Goal: Task Accomplishment & Management: Manage account settings

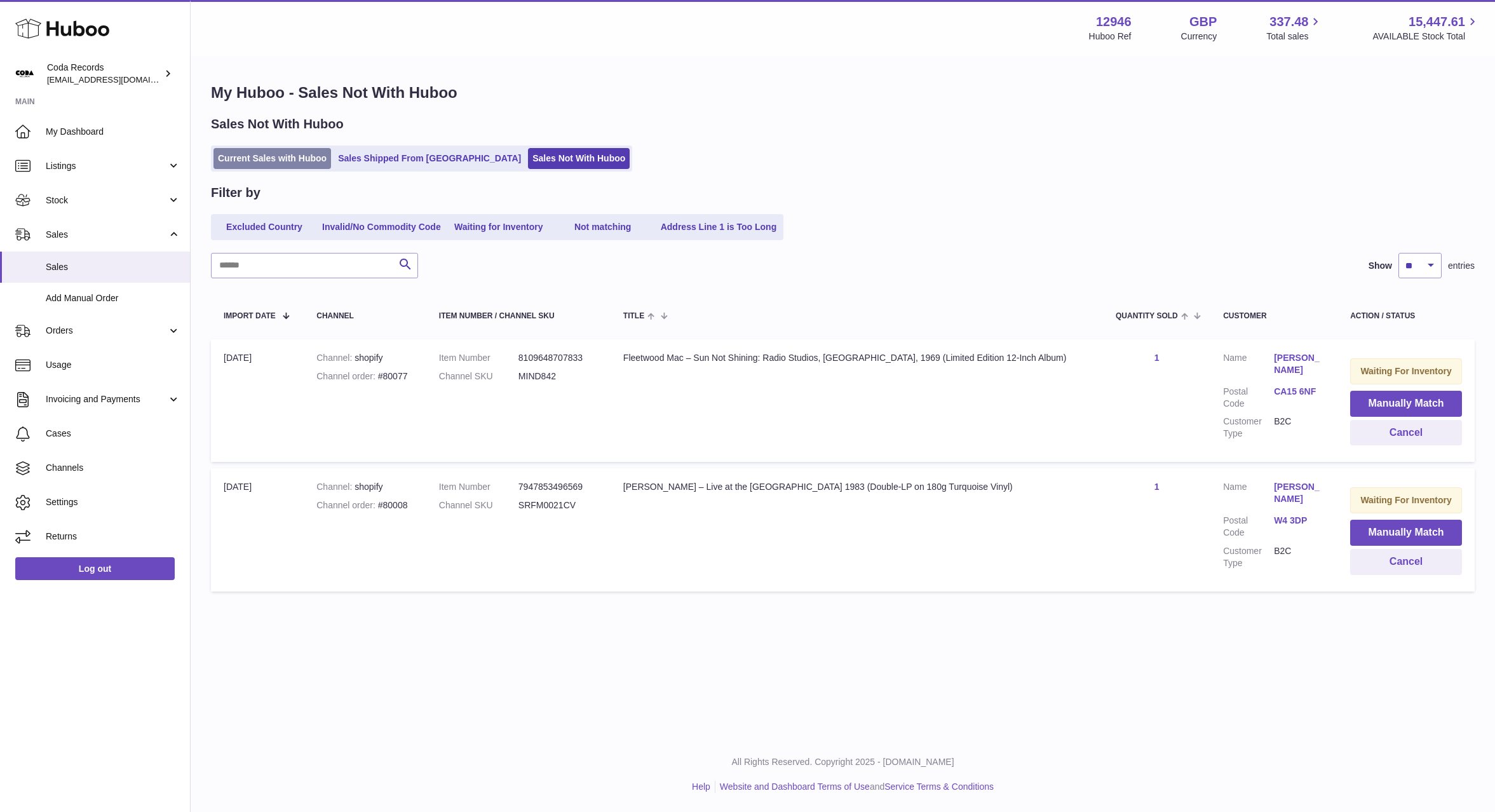
click at [300, 160] on link "Current Sales with Huboo" at bounding box center [273, 158] width 118 height 21
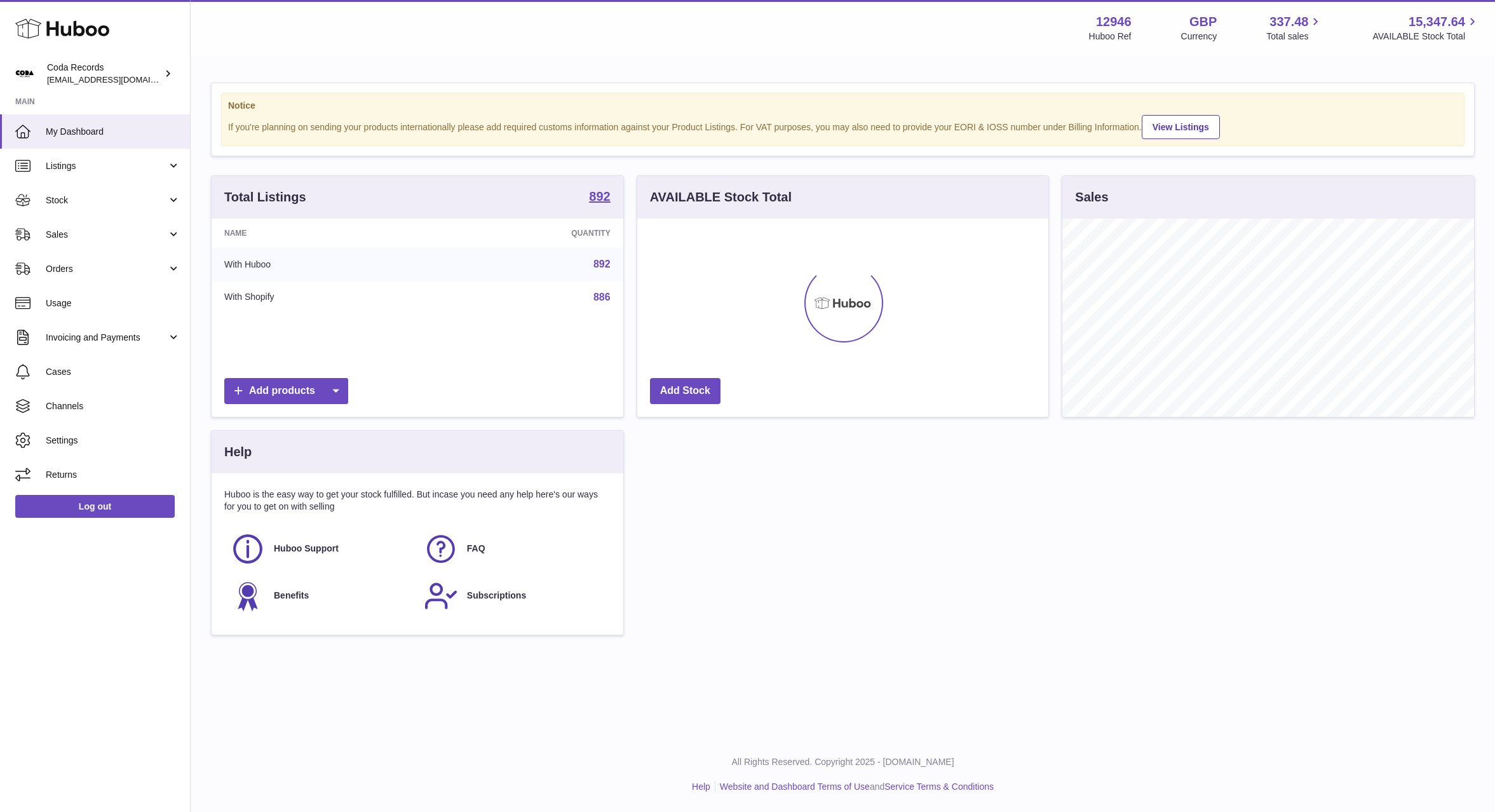
scroll to position [199, 412]
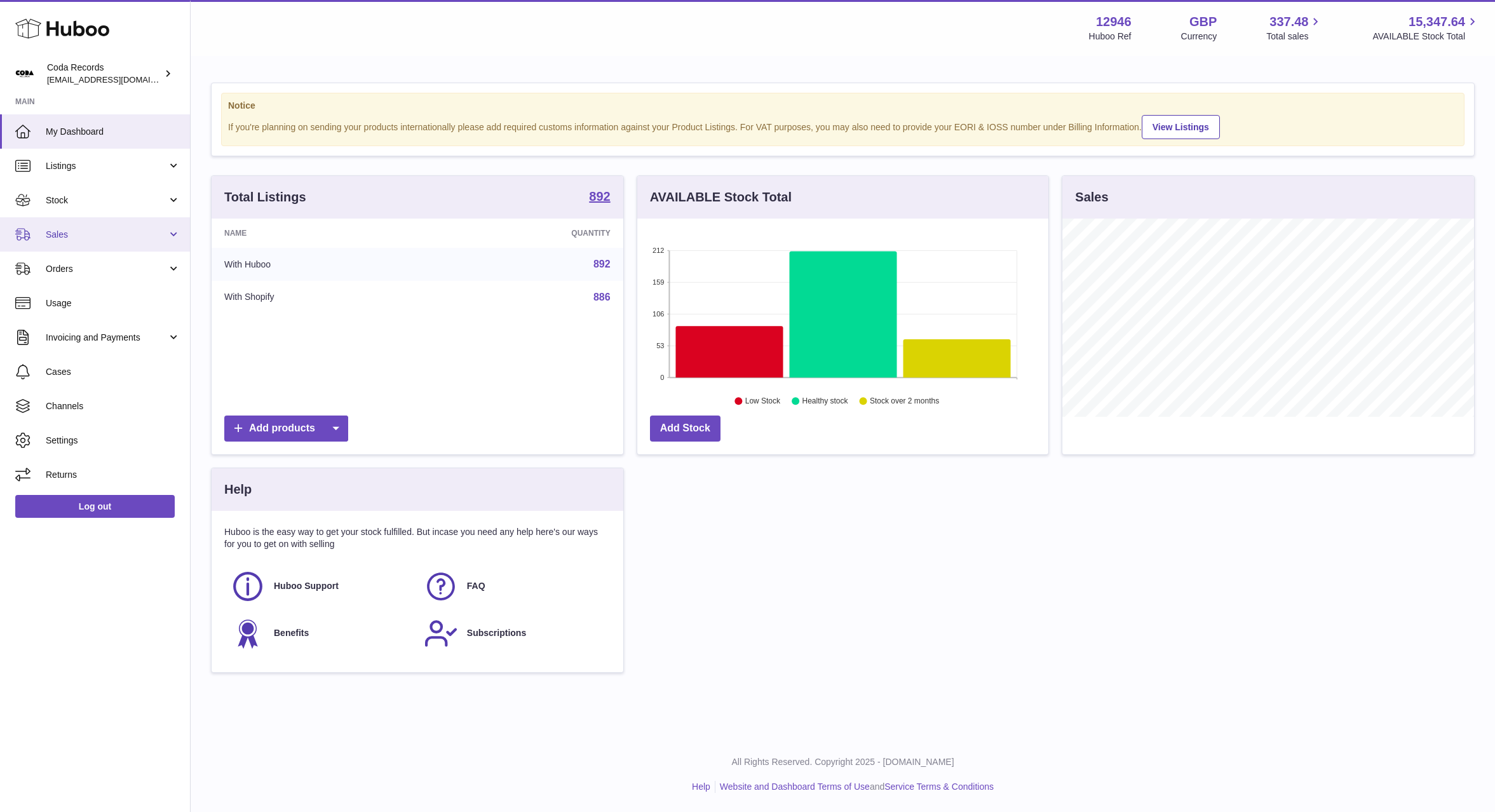
click at [107, 235] on span "Sales" at bounding box center [106, 234] width 121 height 12
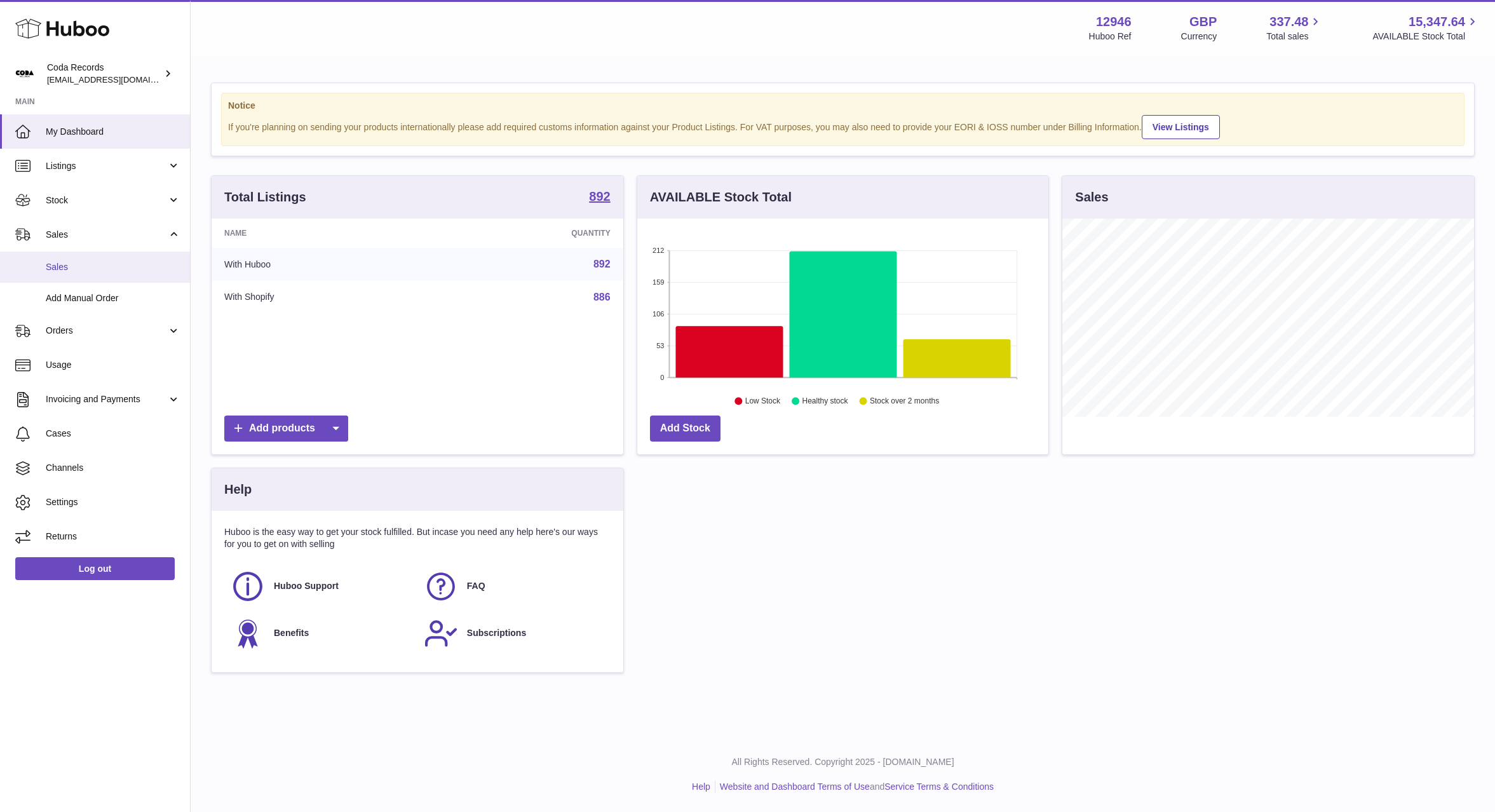
click at [116, 267] on span "Sales" at bounding box center [113, 267] width 135 height 12
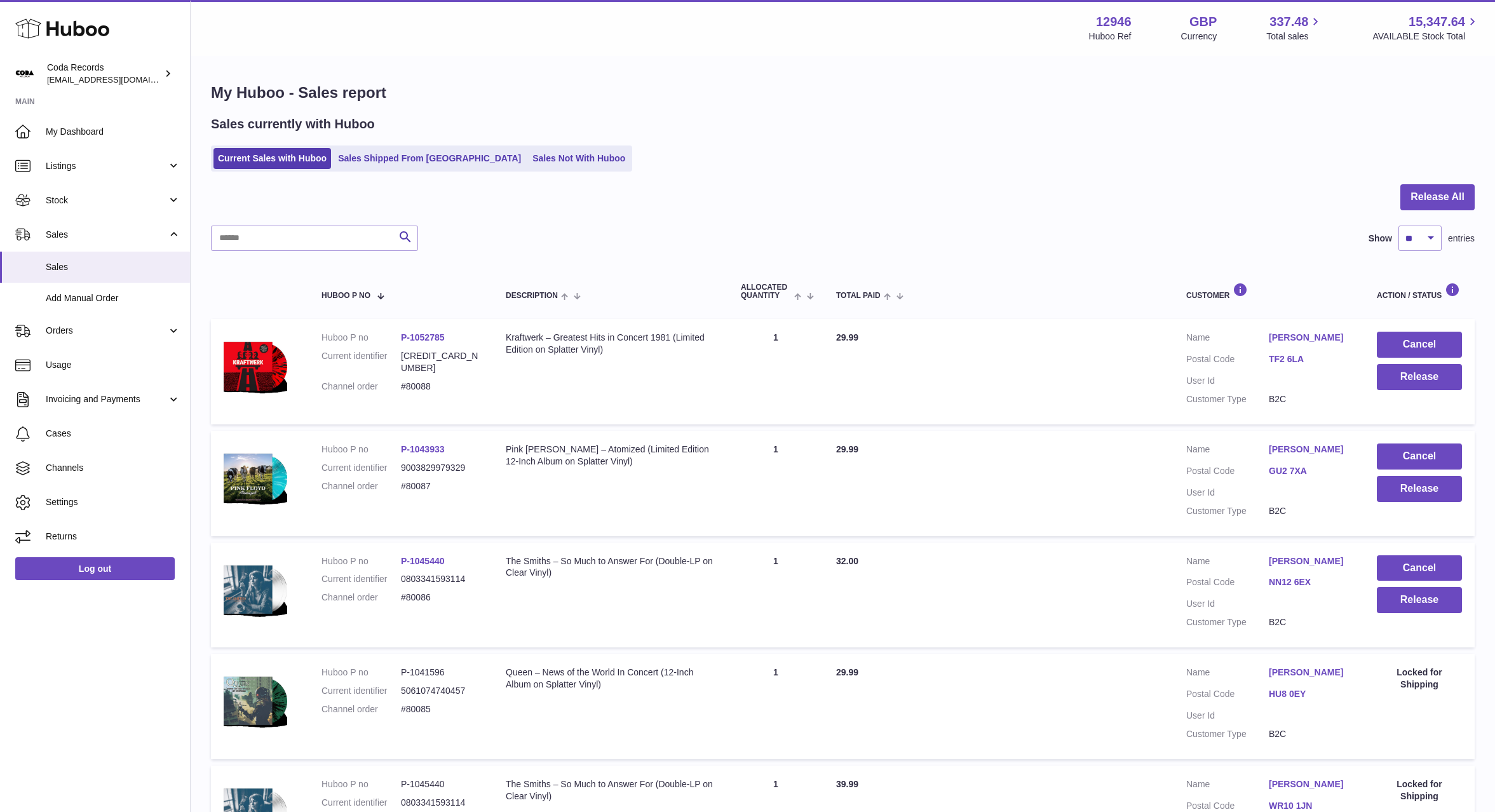
click at [1303, 562] on link "[PERSON_NAME]" at bounding box center [1310, 561] width 82 height 12
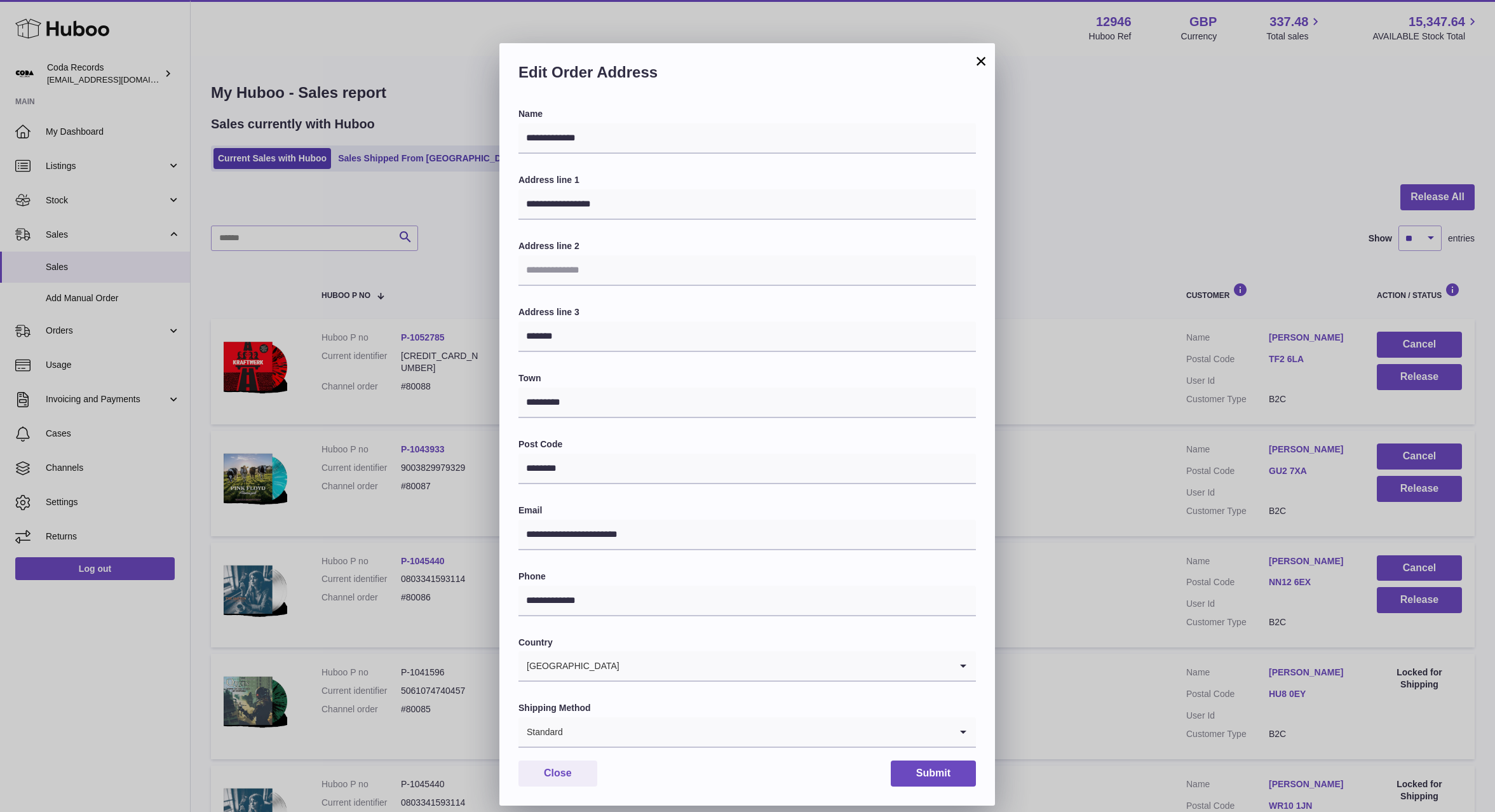
click at [1168, 598] on div "**********" at bounding box center [747, 425] width 1495 height 812
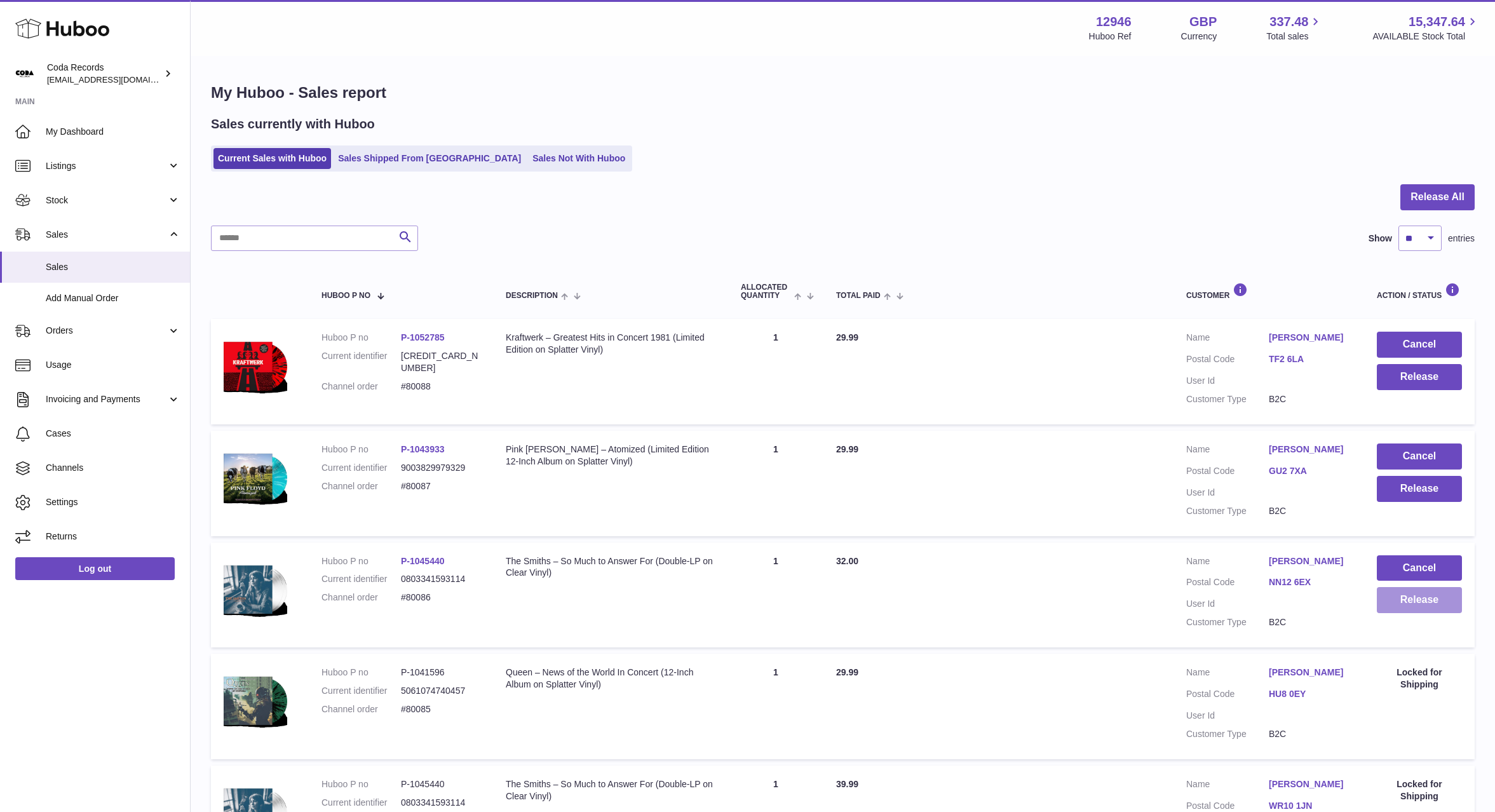
click at [1412, 606] on button "Release" at bounding box center [1419, 600] width 85 height 26
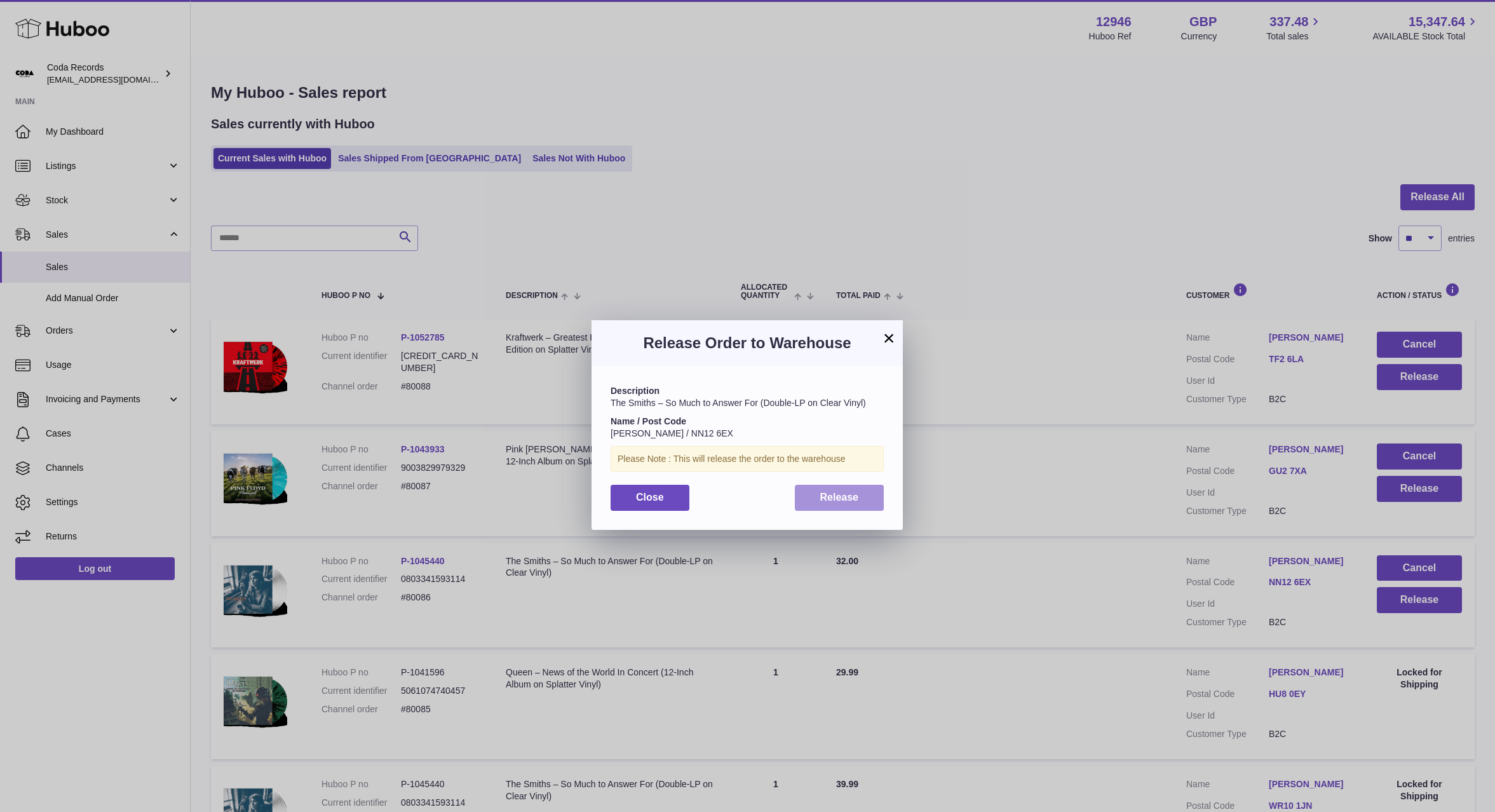
click at [839, 501] on span "Release" at bounding box center [840, 497] width 39 height 11
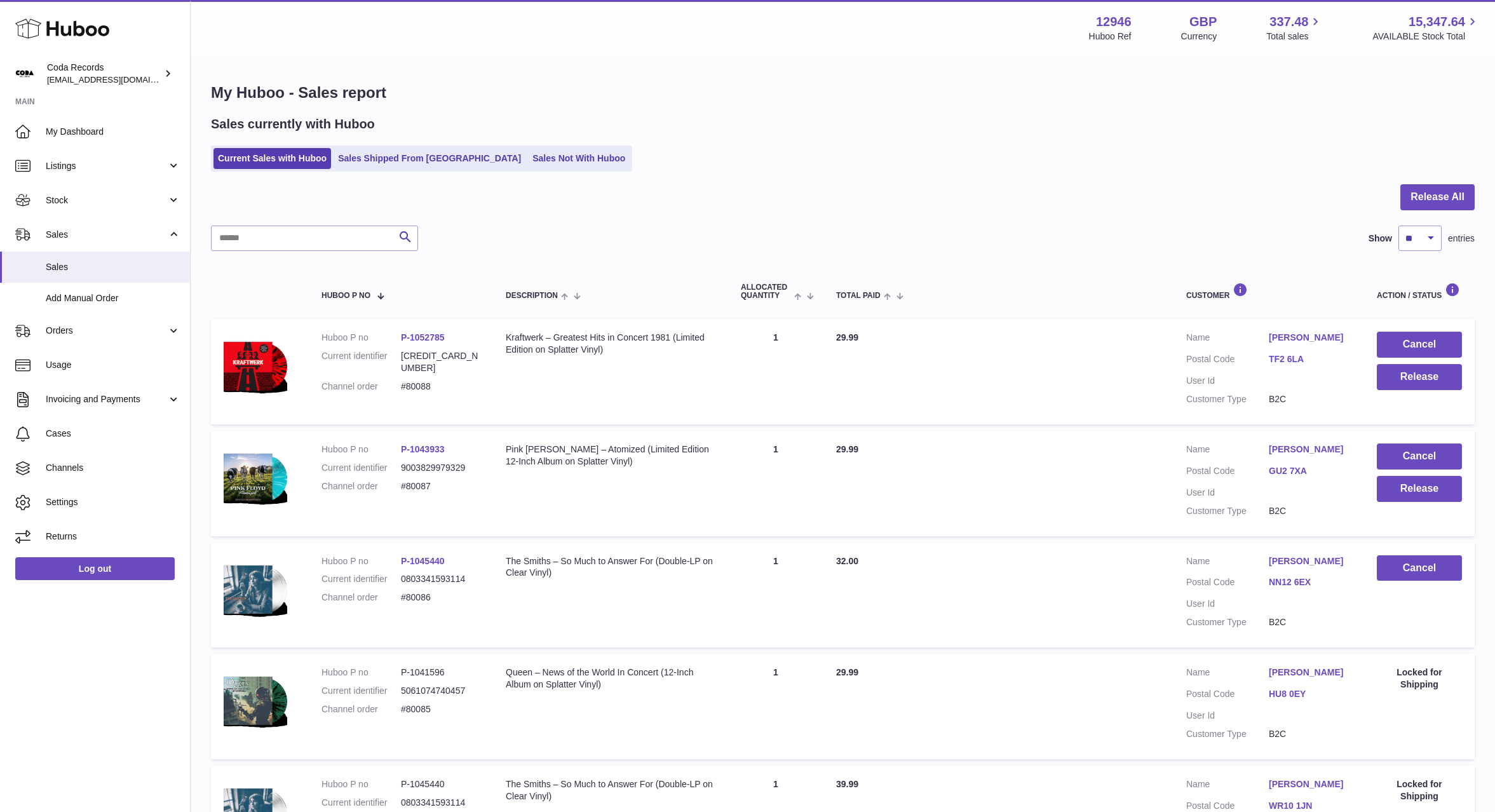
click at [1307, 451] on link "[PERSON_NAME]" at bounding box center [1310, 449] width 82 height 12
drag, startPoint x: 1188, startPoint y: 472, endPoint x: 1209, endPoint y: 473, distance: 21.0
click at [1188, 472] on div at bounding box center [747, 406] width 1495 height 812
click at [1406, 490] on button "Release" at bounding box center [1419, 489] width 85 height 26
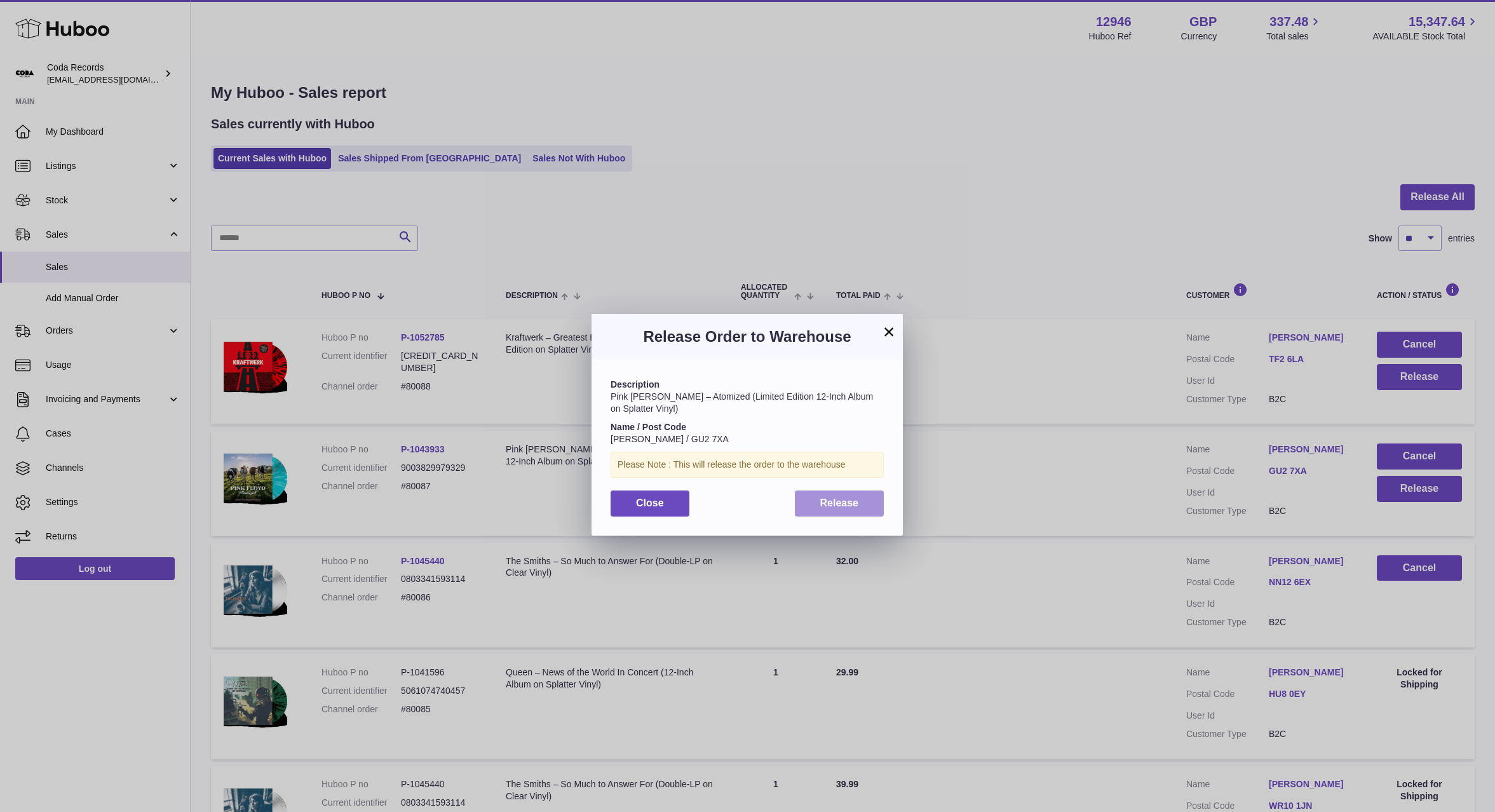
click at [824, 493] on button "Release" at bounding box center [840, 504] width 90 height 26
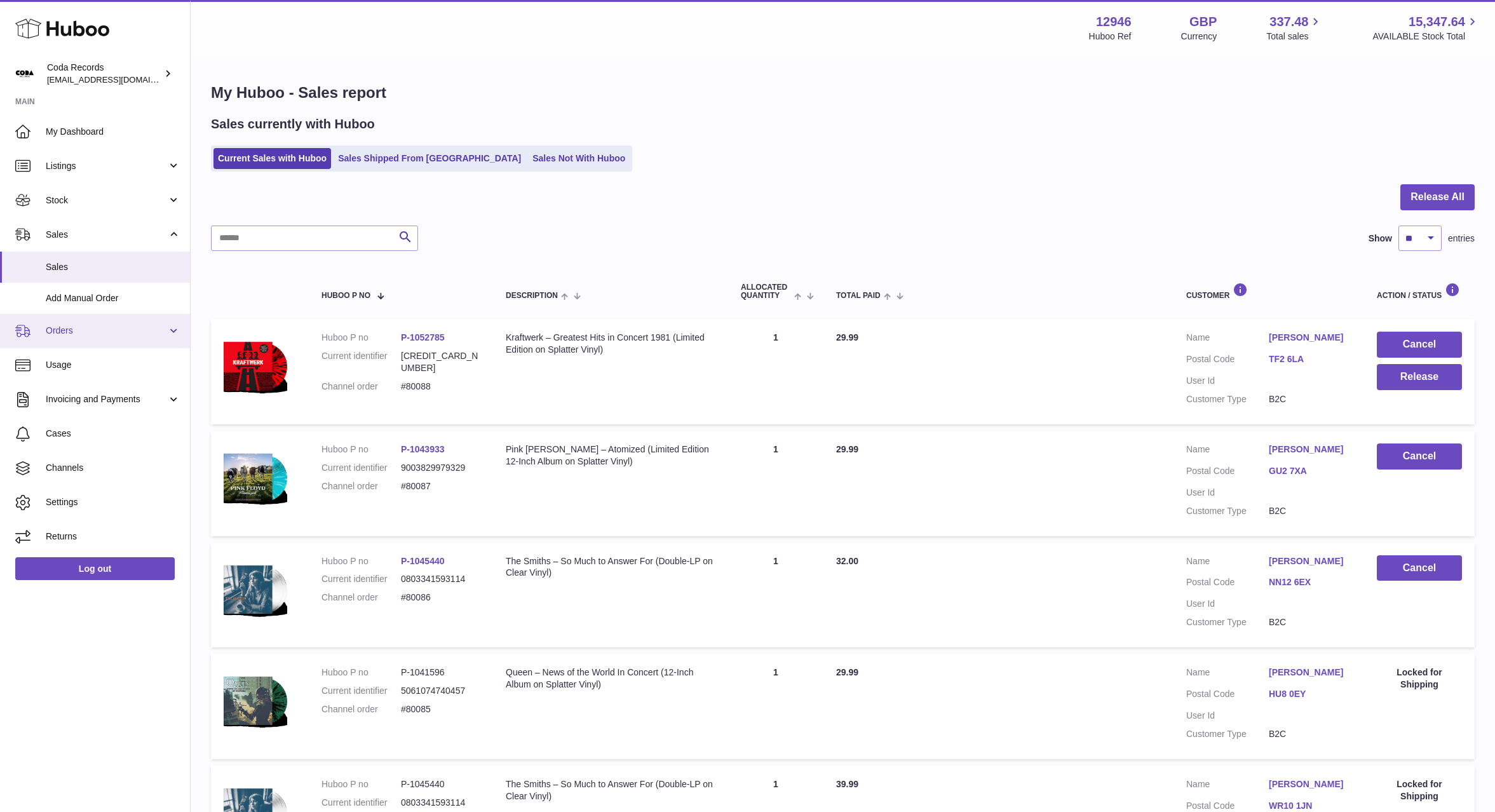
click at [94, 324] on link "Orders" at bounding box center [95, 331] width 190 height 35
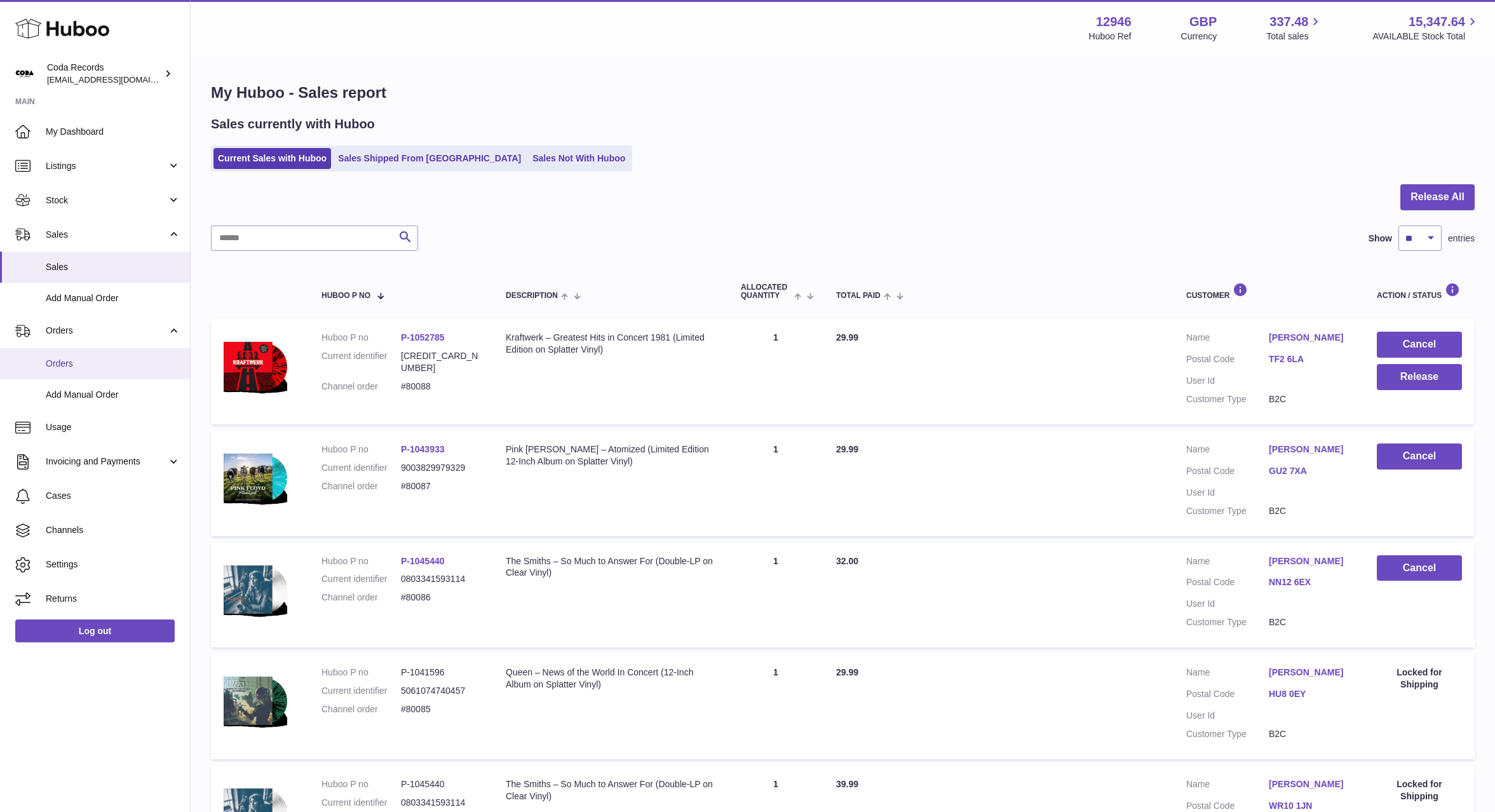
click at [97, 358] on span "Orders" at bounding box center [113, 363] width 135 height 12
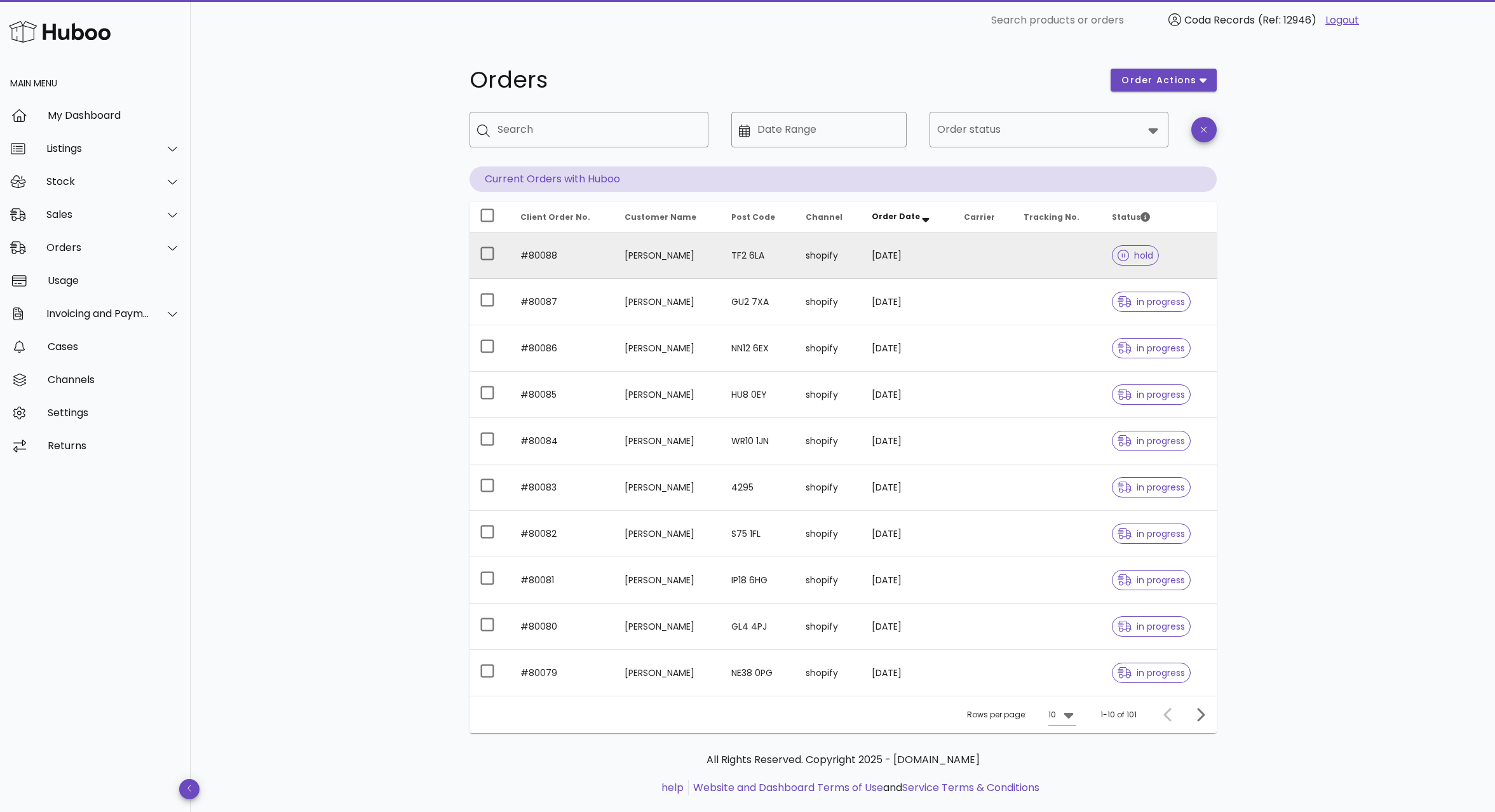
click at [648, 253] on td "[PERSON_NAME]" at bounding box center [668, 255] width 107 height 46
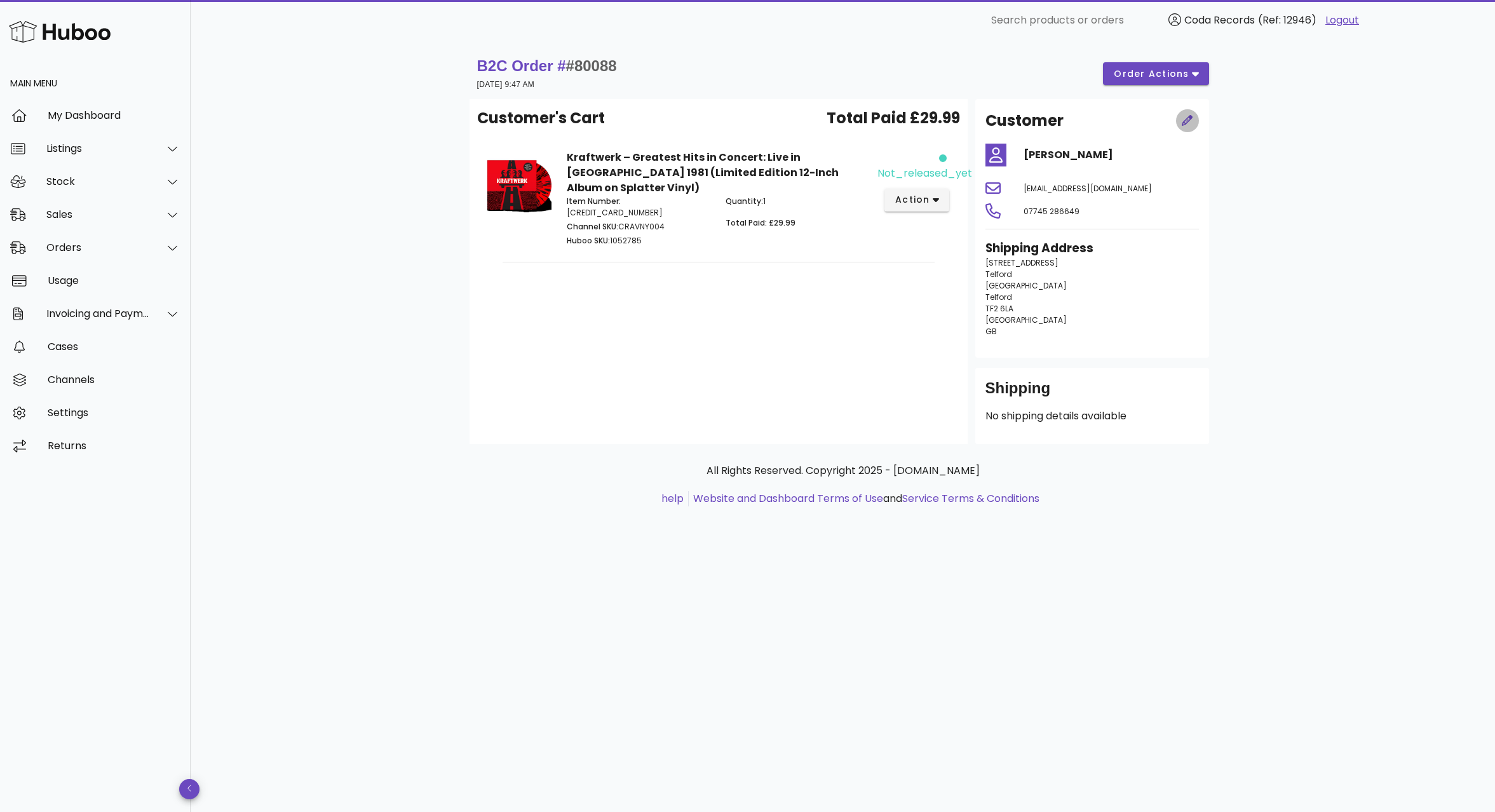
click at [1180, 115] on span "button" at bounding box center [1187, 120] width 23 height 13
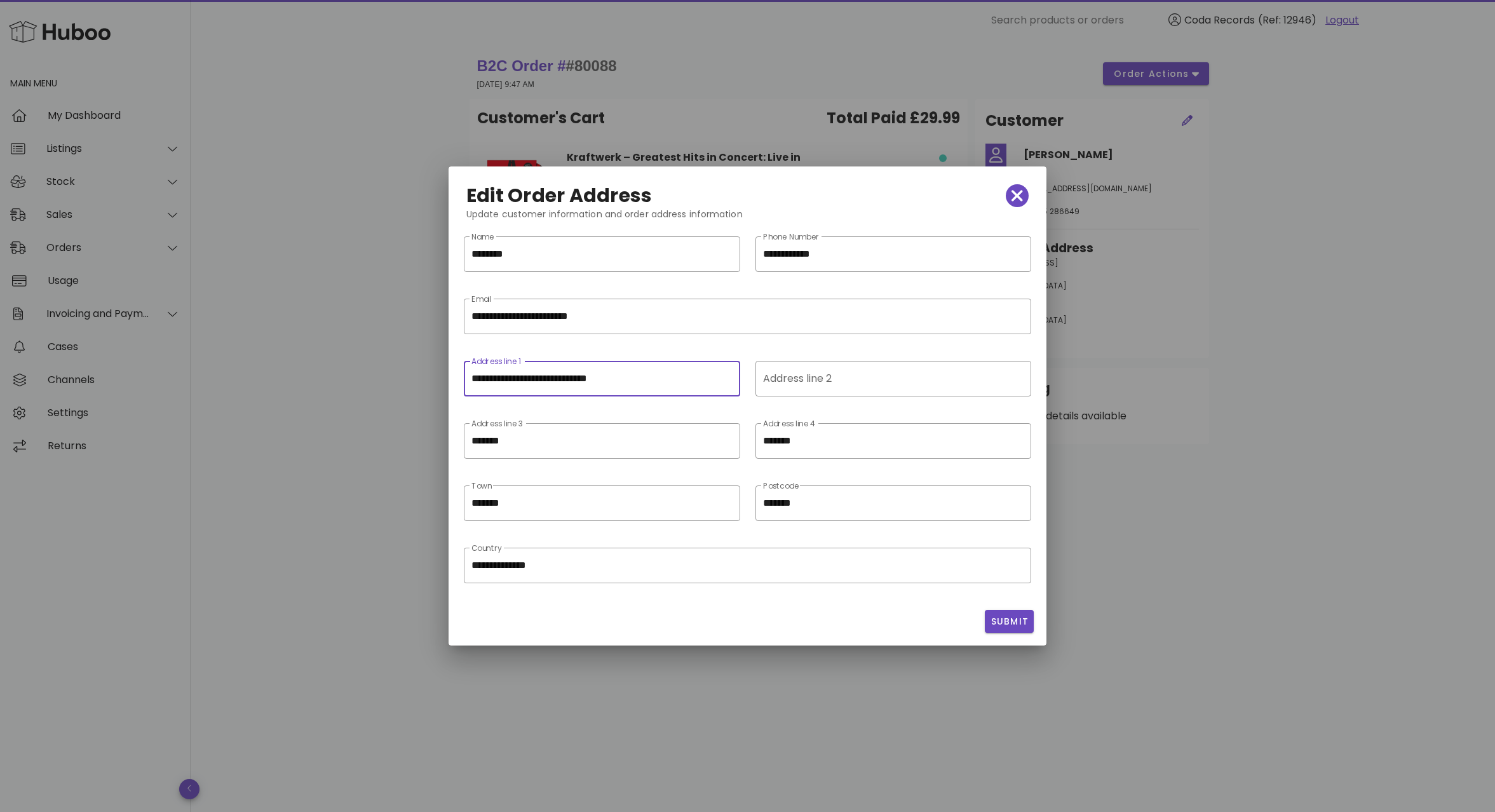
scroll to position [1, 0]
drag, startPoint x: 543, startPoint y: 378, endPoint x: 663, endPoint y: 384, distance: 120.1
click at [663, 384] on input "**********" at bounding box center [603, 378] width 262 height 20
type input "**********"
click at [836, 380] on input "Address line 2" at bounding box center [892, 378] width 259 height 20
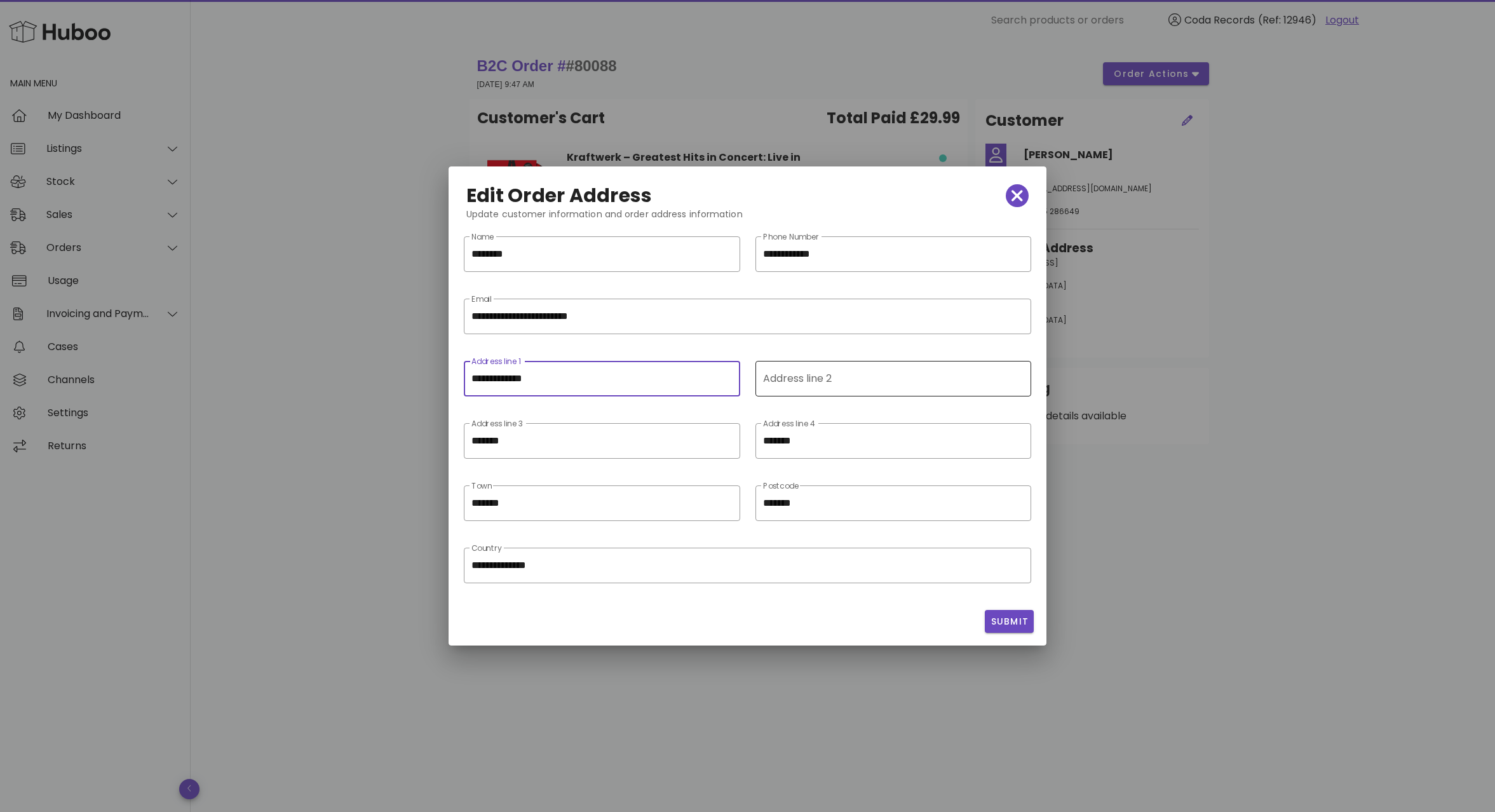
scroll to position [0, 0]
paste input "**********"
type input "**********"
click at [663, 378] on input "**********" at bounding box center [603, 378] width 262 height 20
click at [726, 441] on icon "clear icon" at bounding box center [725, 441] width 15 height 15
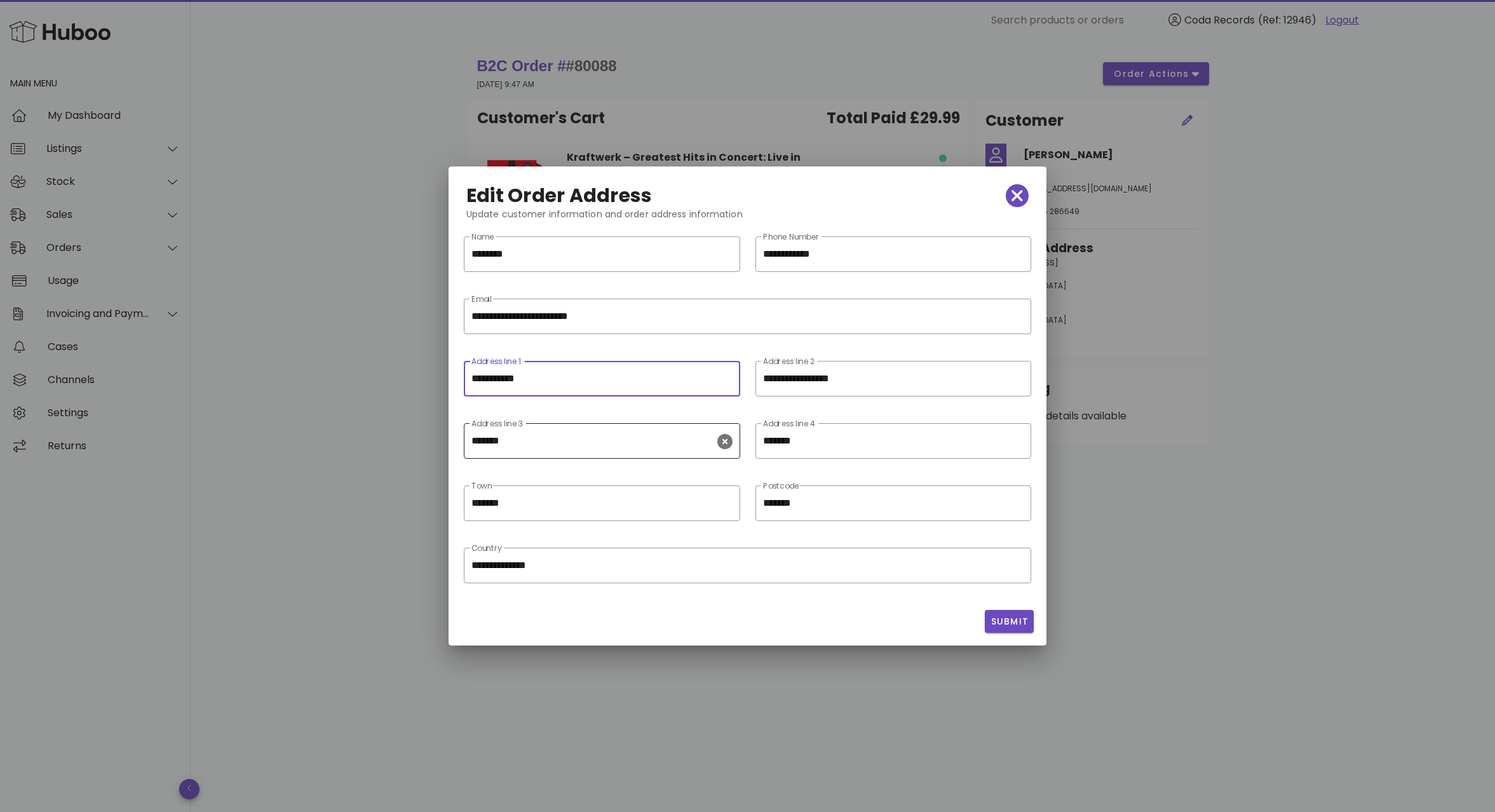
type input "**********"
drag, startPoint x: 1017, startPoint y: 441, endPoint x: 1010, endPoint y: 593, distance: 152.2
click at [1018, 441] on icon "clear icon" at bounding box center [1016, 441] width 15 height 15
click at [1014, 627] on span "Submit" at bounding box center [1009, 621] width 39 height 13
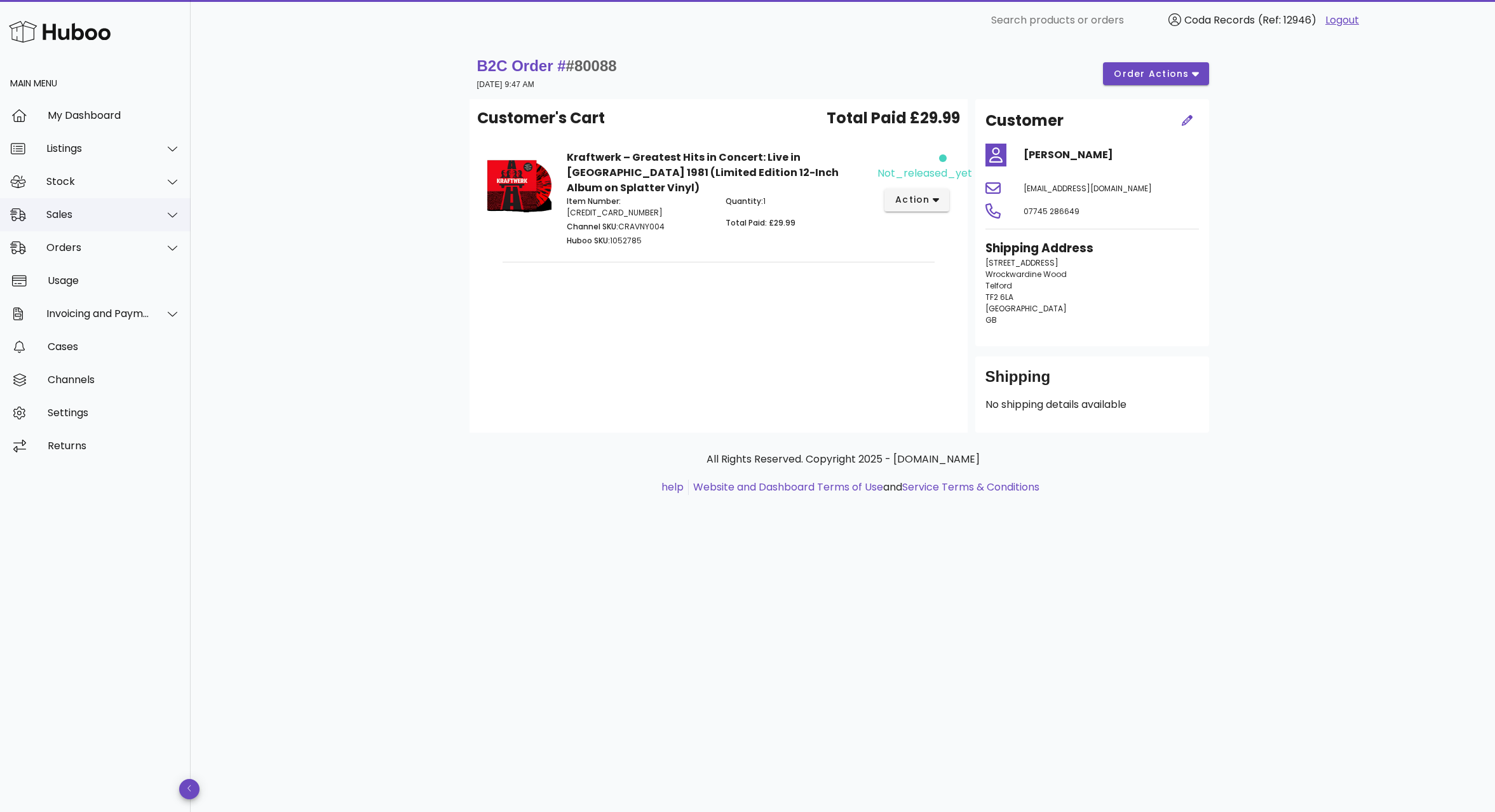
click at [110, 216] on div "Sales" at bounding box center [98, 214] width 104 height 12
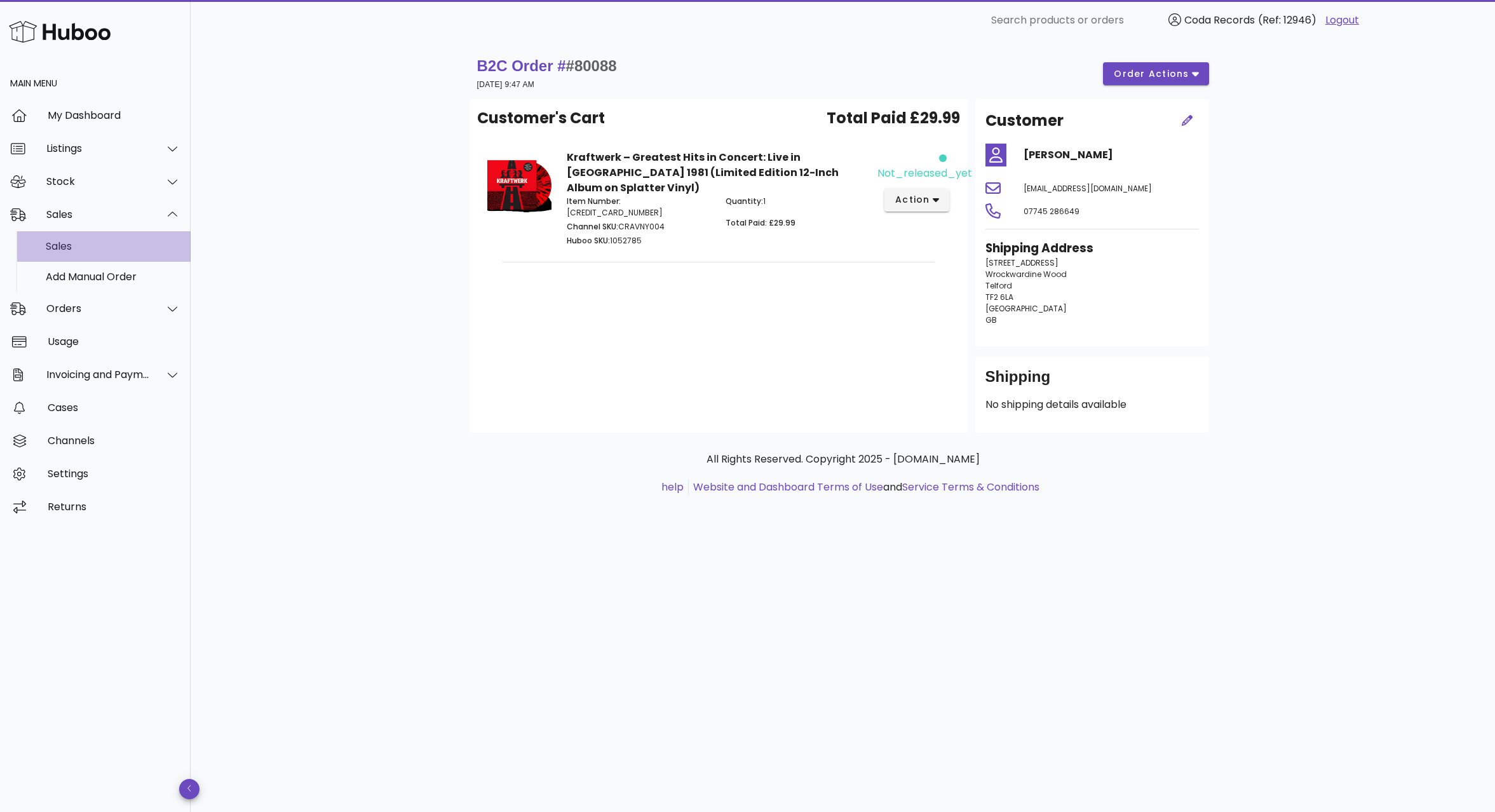
click at [102, 249] on div "Sales" at bounding box center [113, 246] width 135 height 12
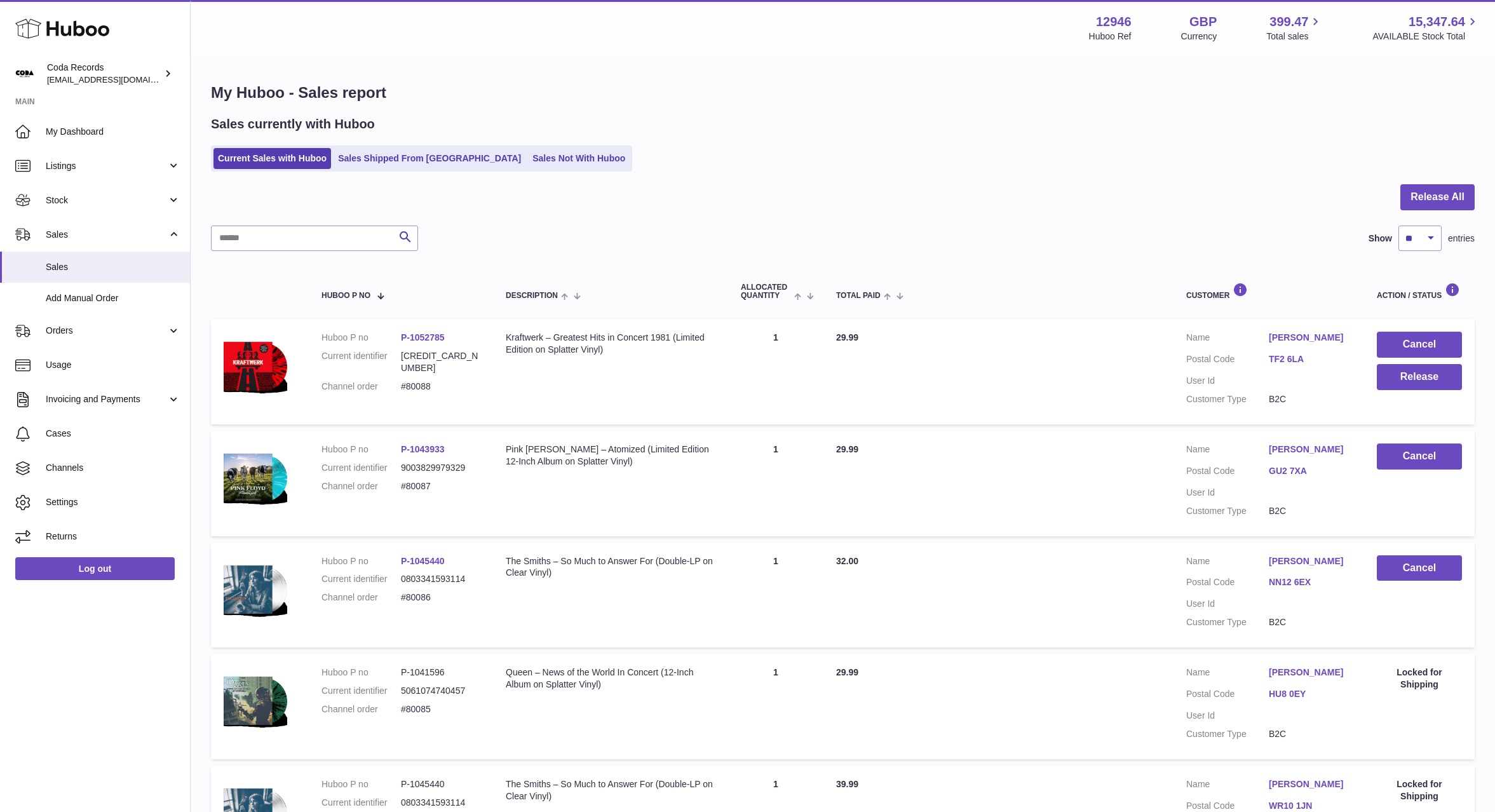
click at [1288, 342] on link "[PERSON_NAME]" at bounding box center [1310, 337] width 82 height 12
click at [1156, 349] on div at bounding box center [747, 406] width 1495 height 812
click at [1415, 372] on button "Release" at bounding box center [1419, 377] width 85 height 26
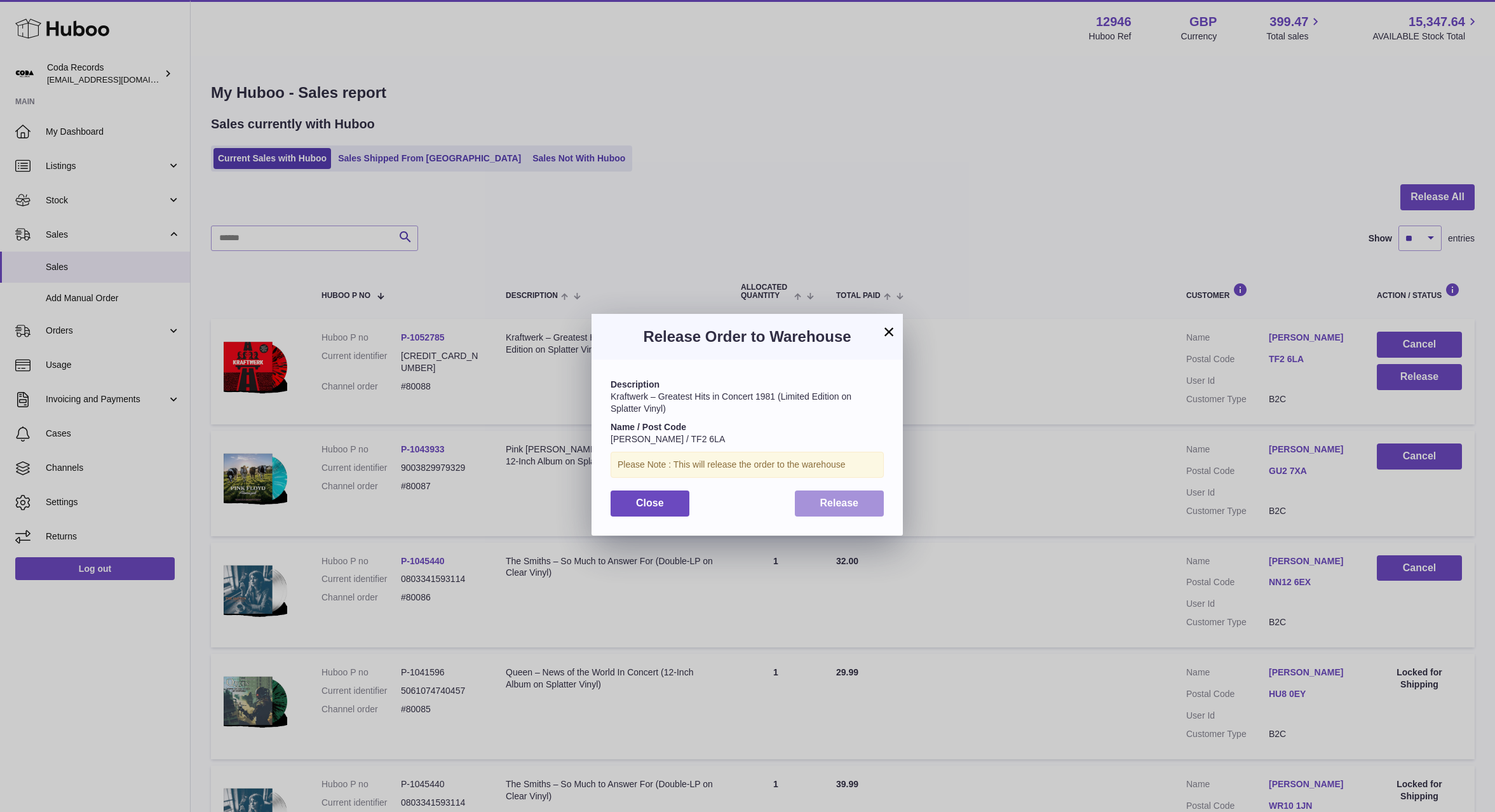
click at [834, 499] on span "Release" at bounding box center [840, 503] width 39 height 11
